Goal: Check status: Check status

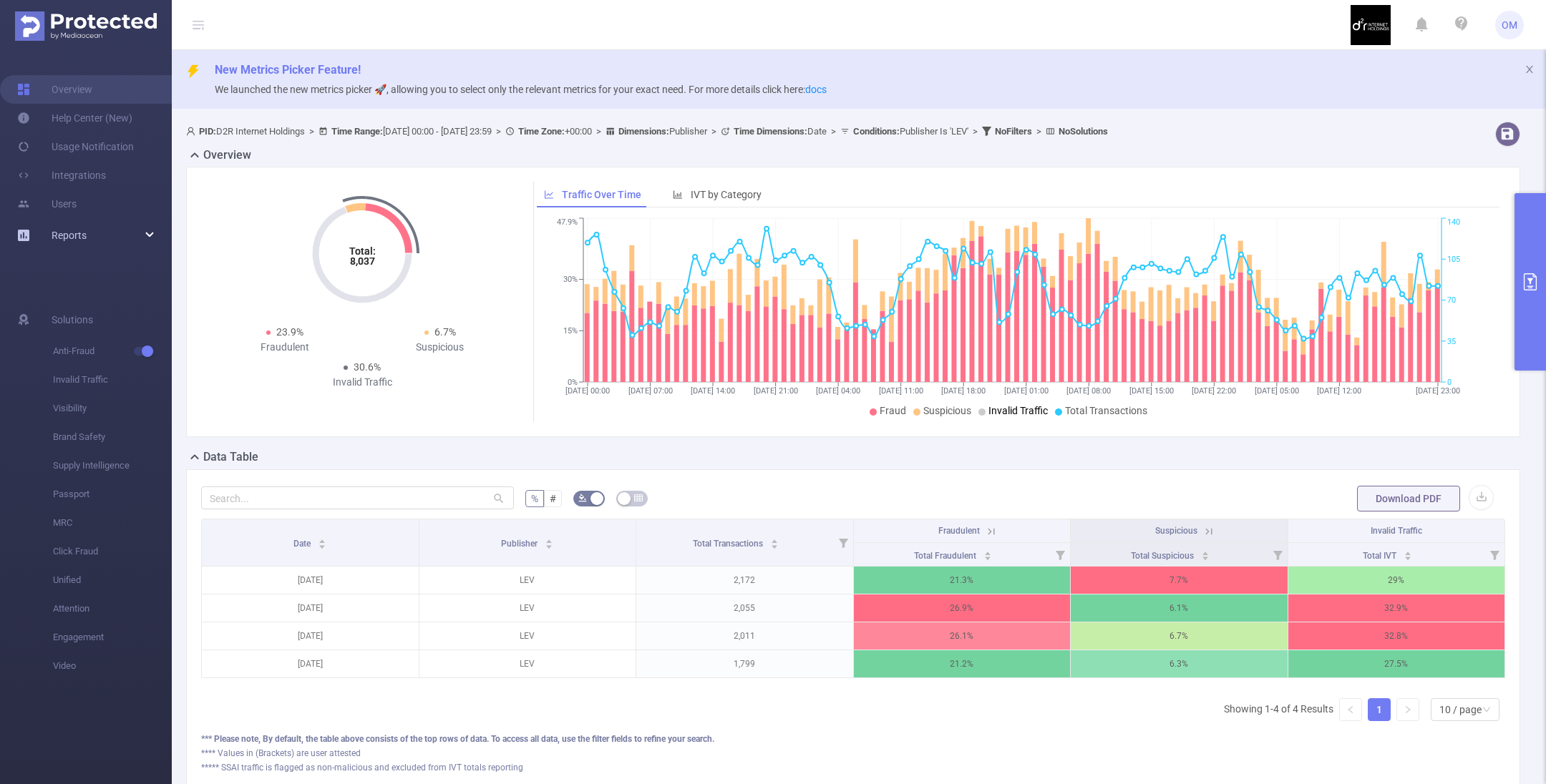
click at [67, 238] on span "Reports" at bounding box center [69, 236] width 35 height 12
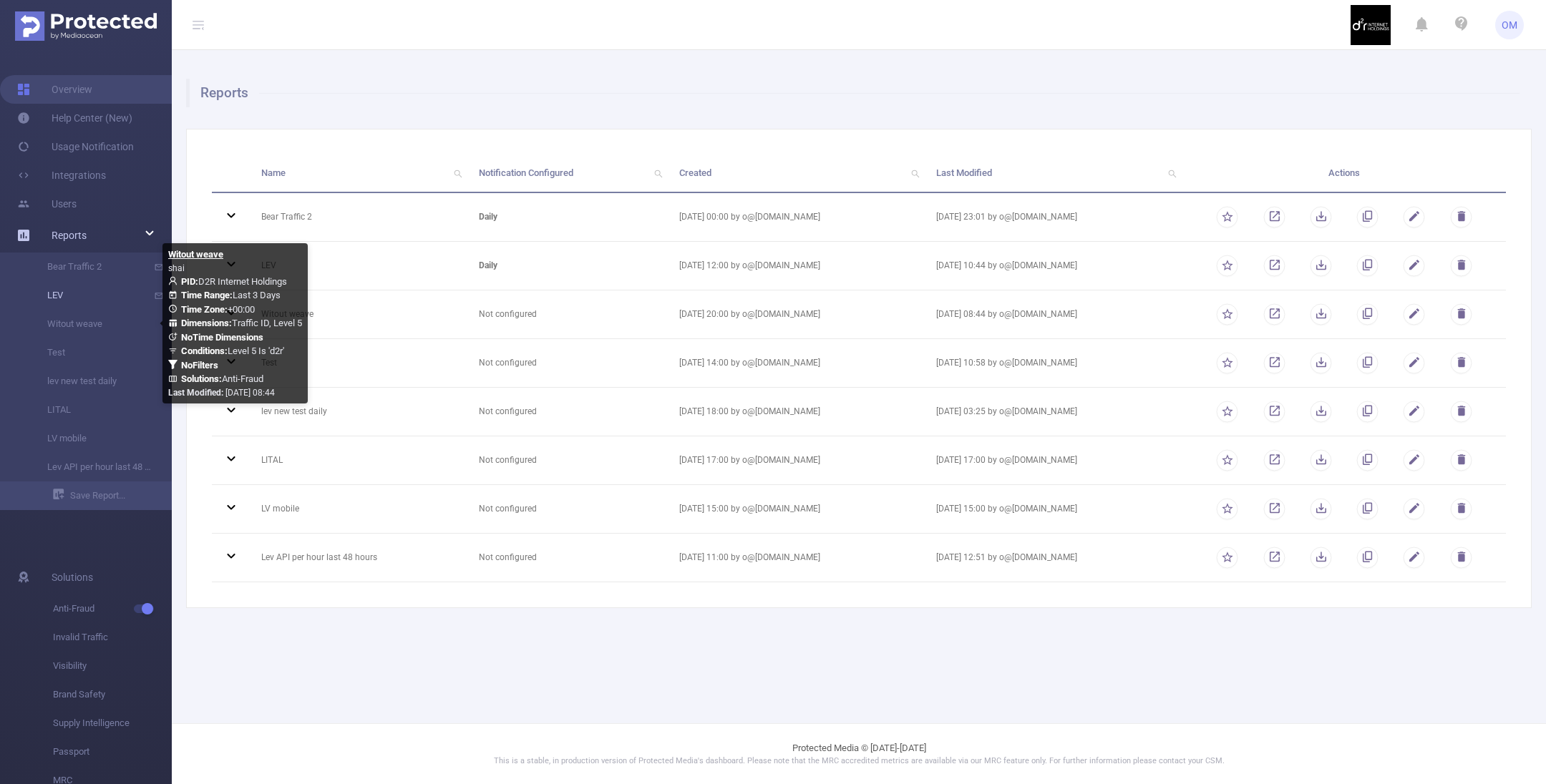
click at [64, 299] on link "LEV" at bounding box center [92, 295] width 126 height 29
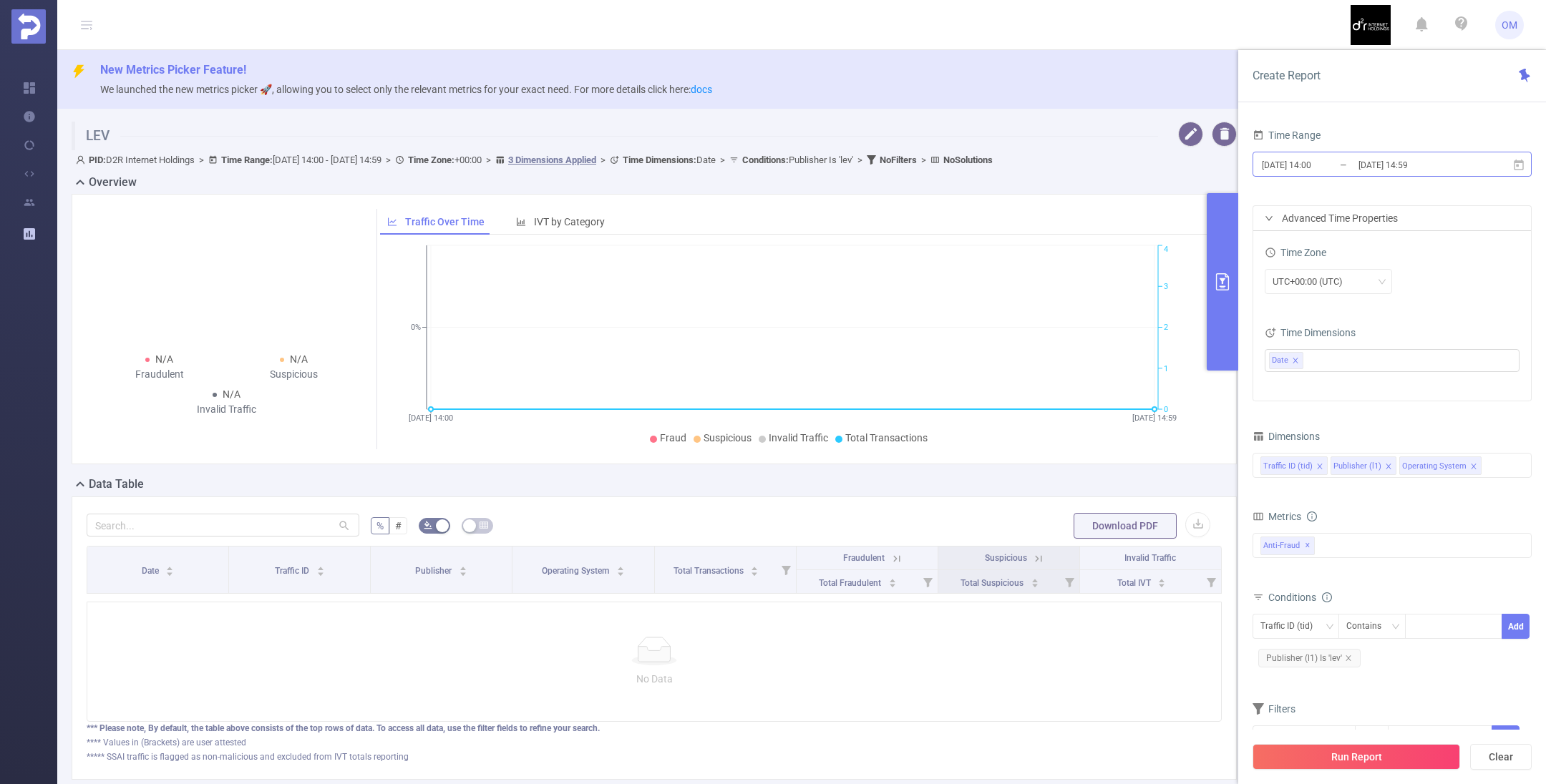
click at [1361, 164] on input "[DATE] 14:59" at bounding box center [1415, 165] width 116 height 19
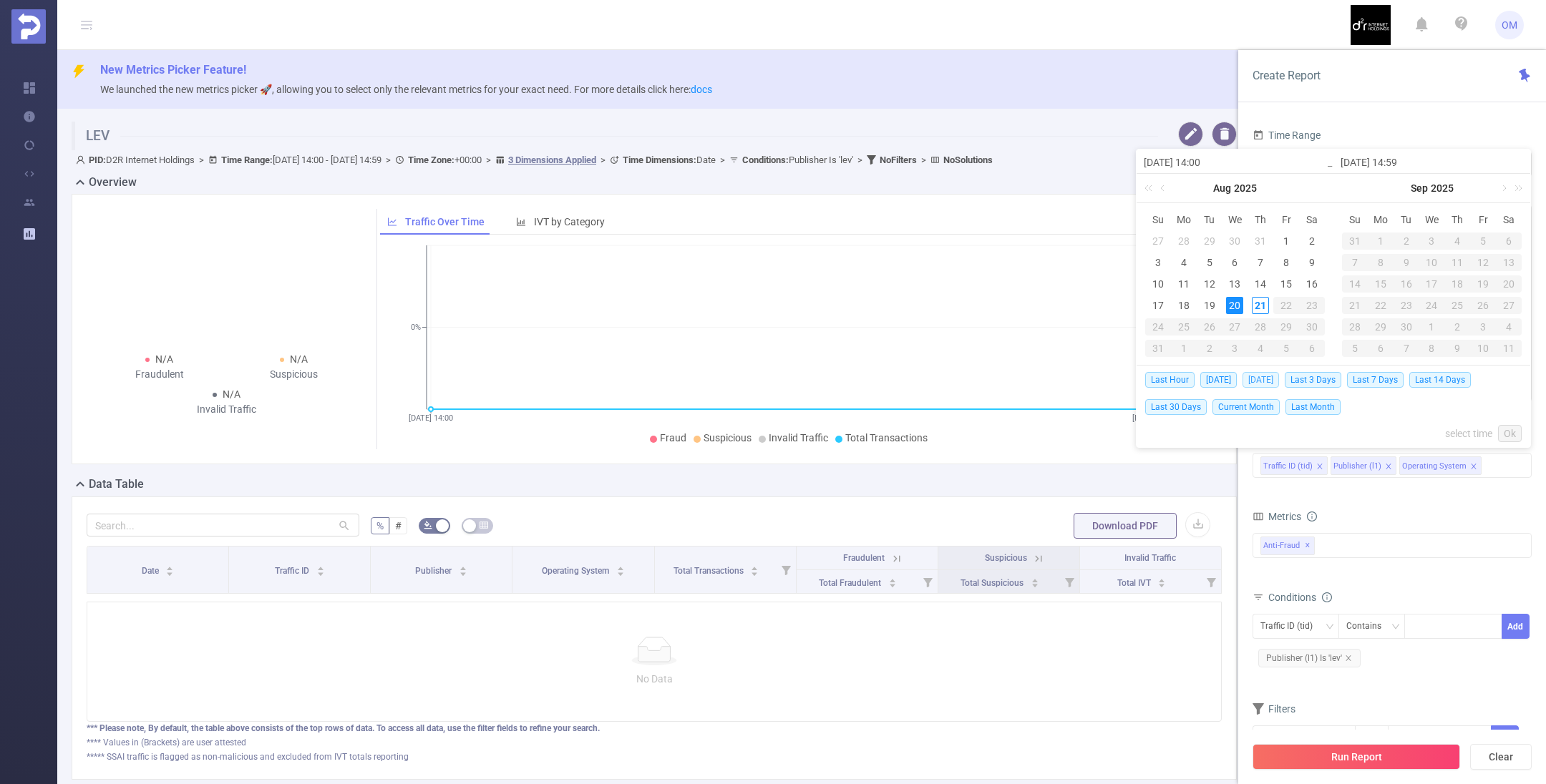
click at [1257, 379] on span "[DATE]" at bounding box center [1261, 380] width 37 height 16
type input "[DATE] 00:00"
type input "[DATE] 23:59"
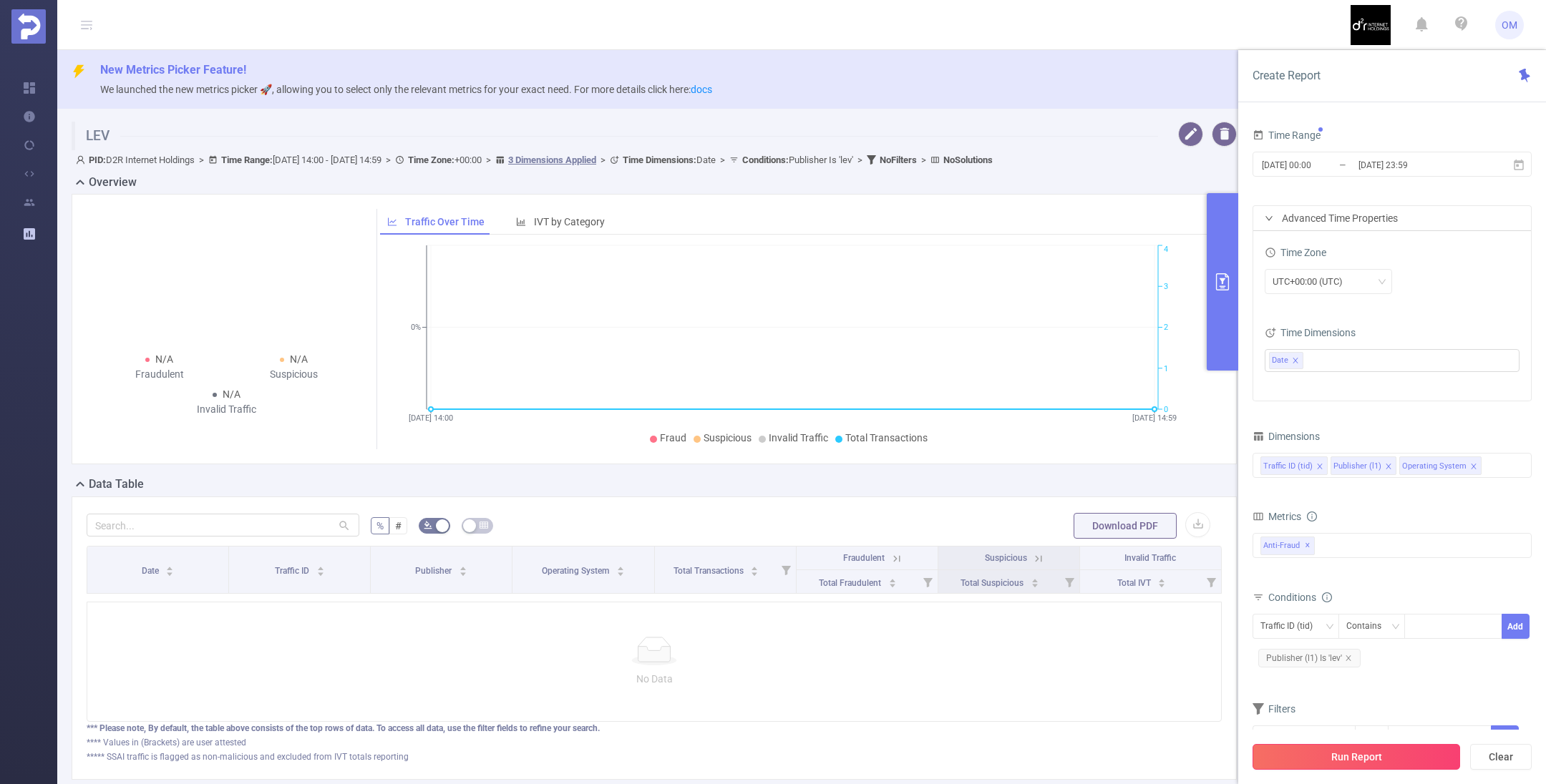
click at [1350, 752] on button "Run Report" at bounding box center [1356, 756] width 207 height 26
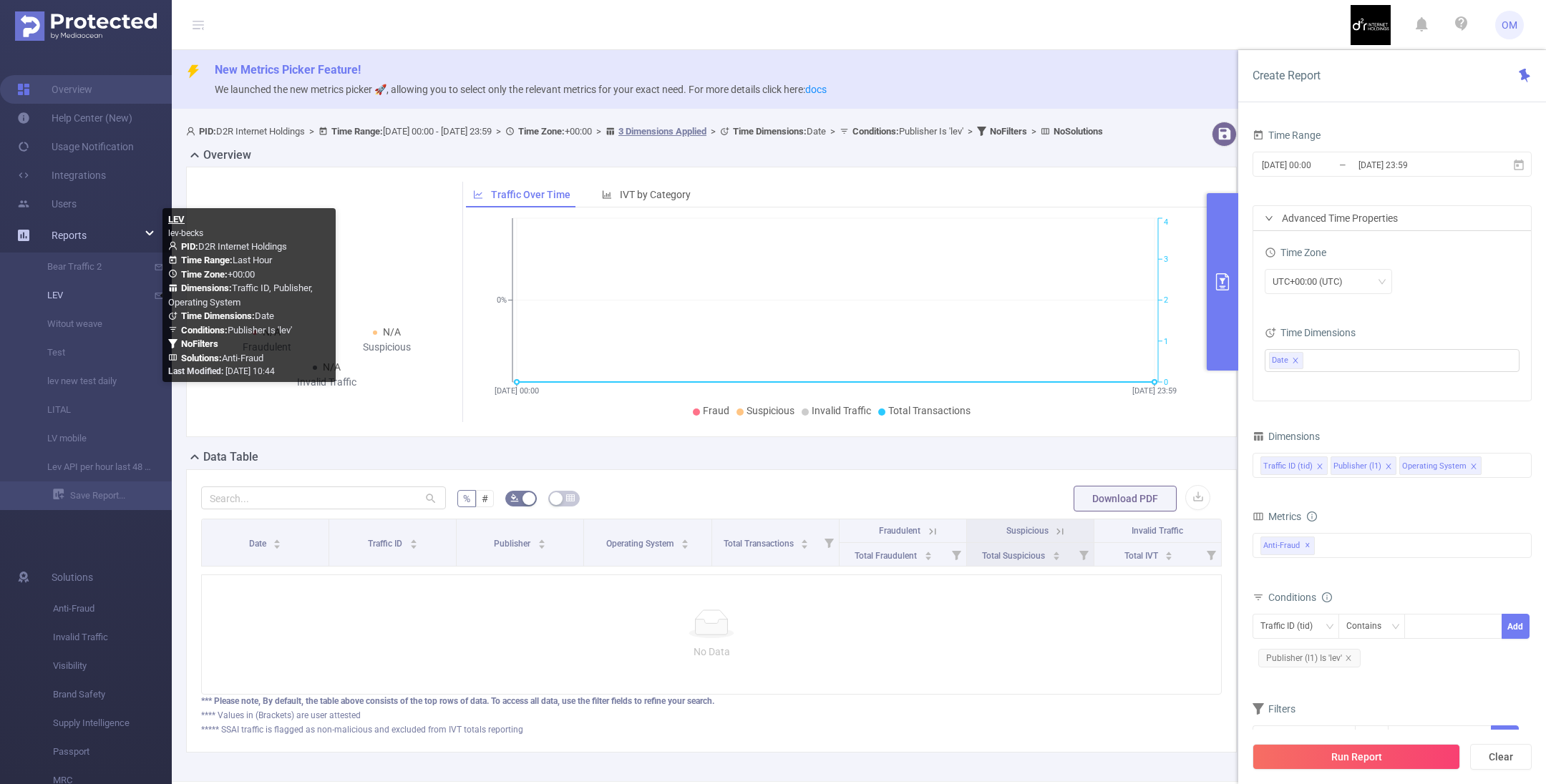
click at [52, 296] on link "LEV" at bounding box center [92, 295] width 126 height 29
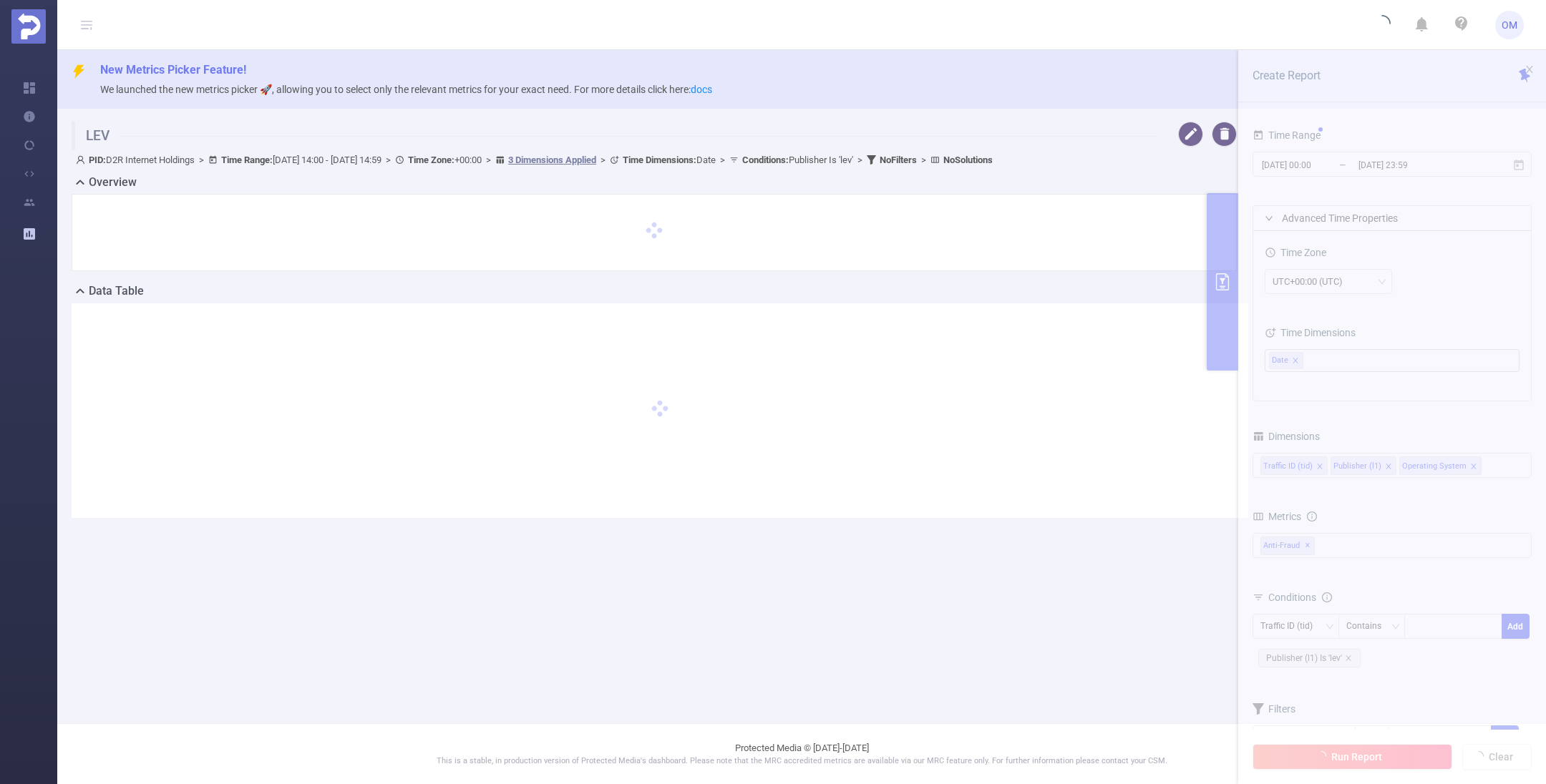
type input "[DATE] 14:00"
type input "[DATE] 14:59"
